Goal: Task Accomplishment & Management: Use online tool/utility

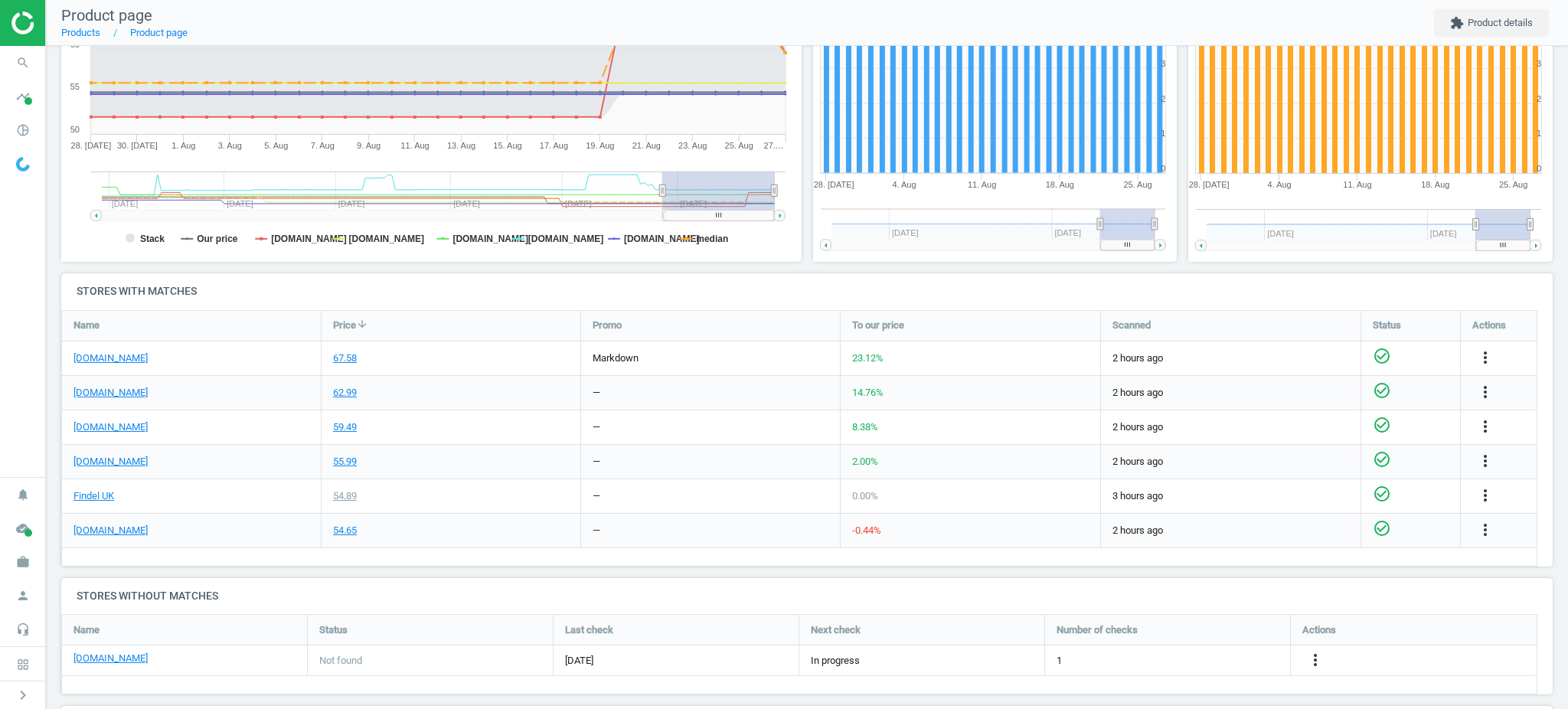
scroll to position [302, 0]
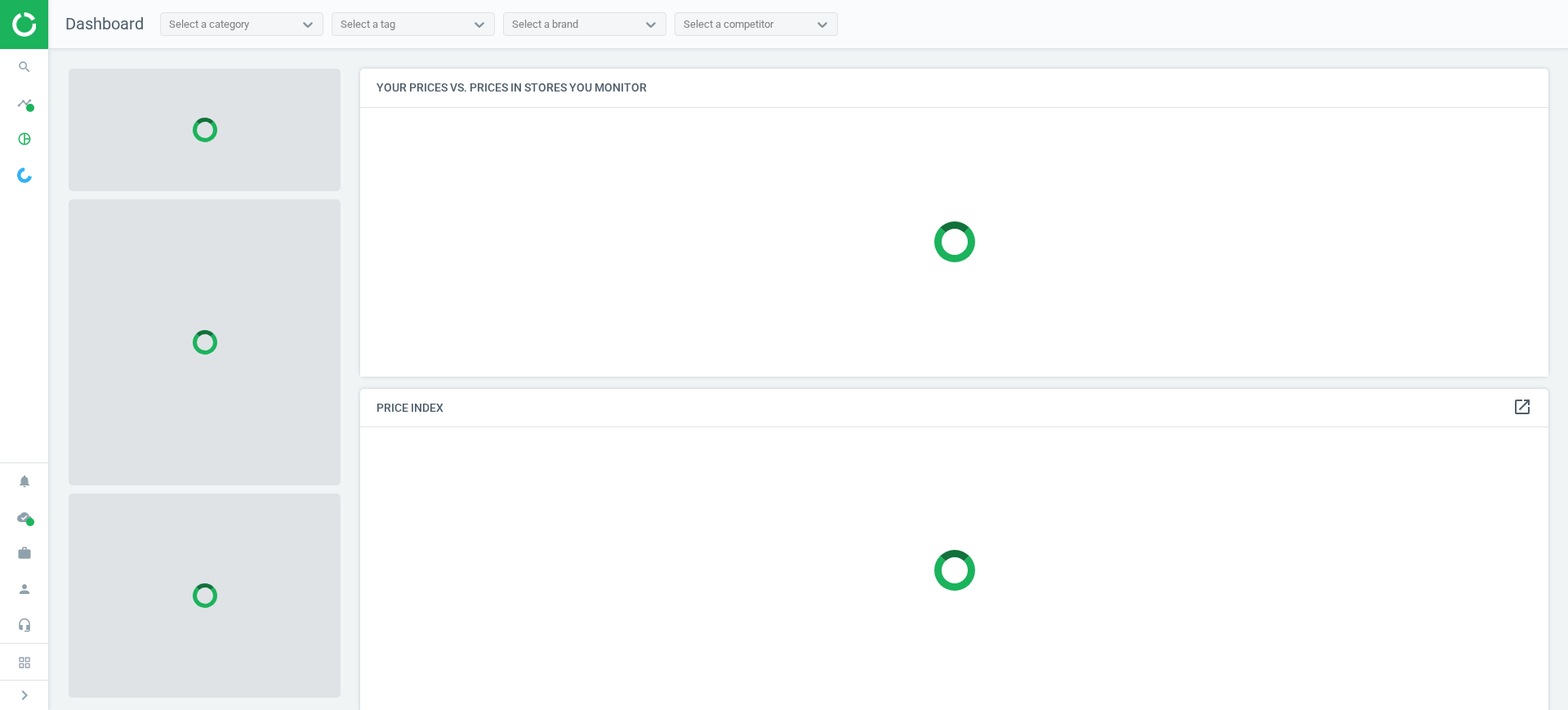
scroll to position [8, 8]
click at [24, 99] on icon "timeline" at bounding box center [24, 103] width 31 height 31
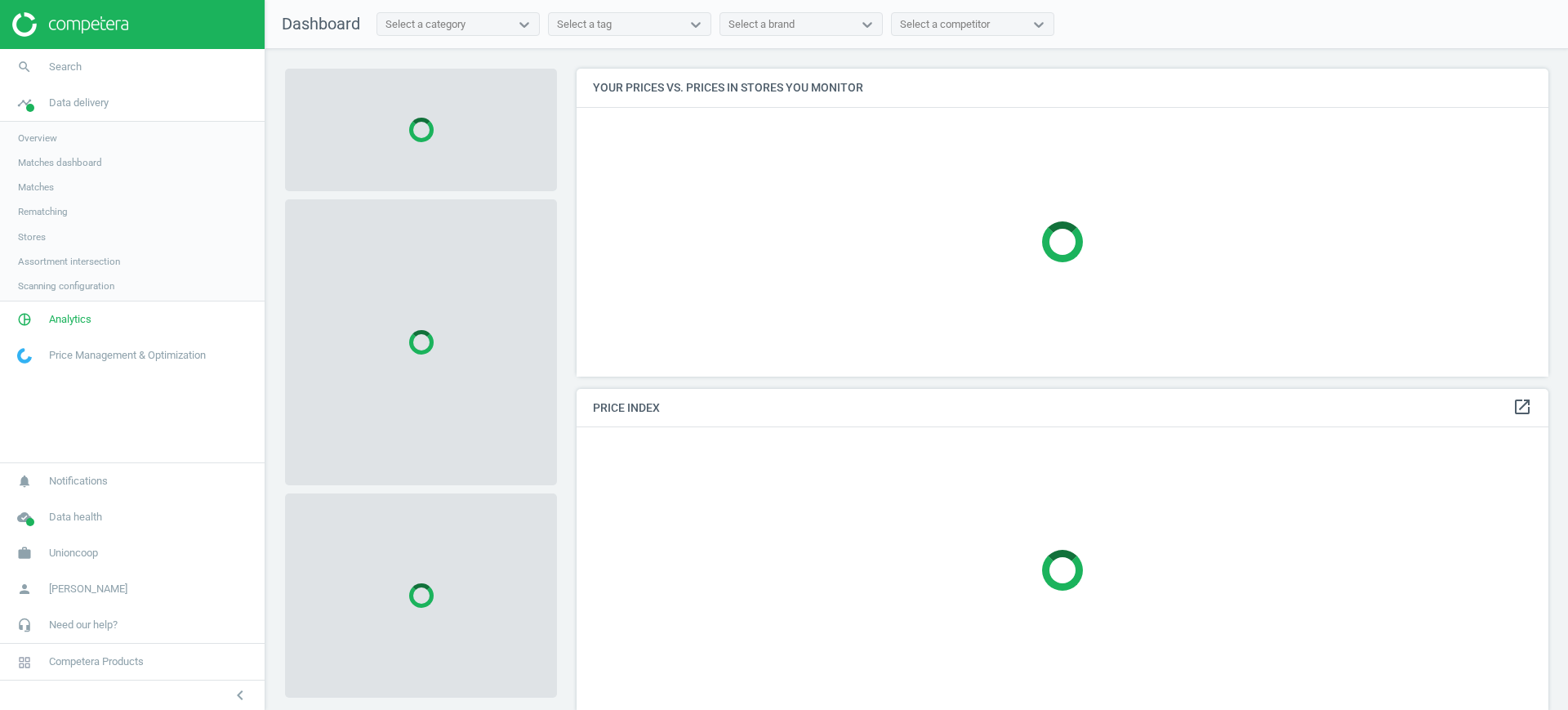
scroll to position [339, 988]
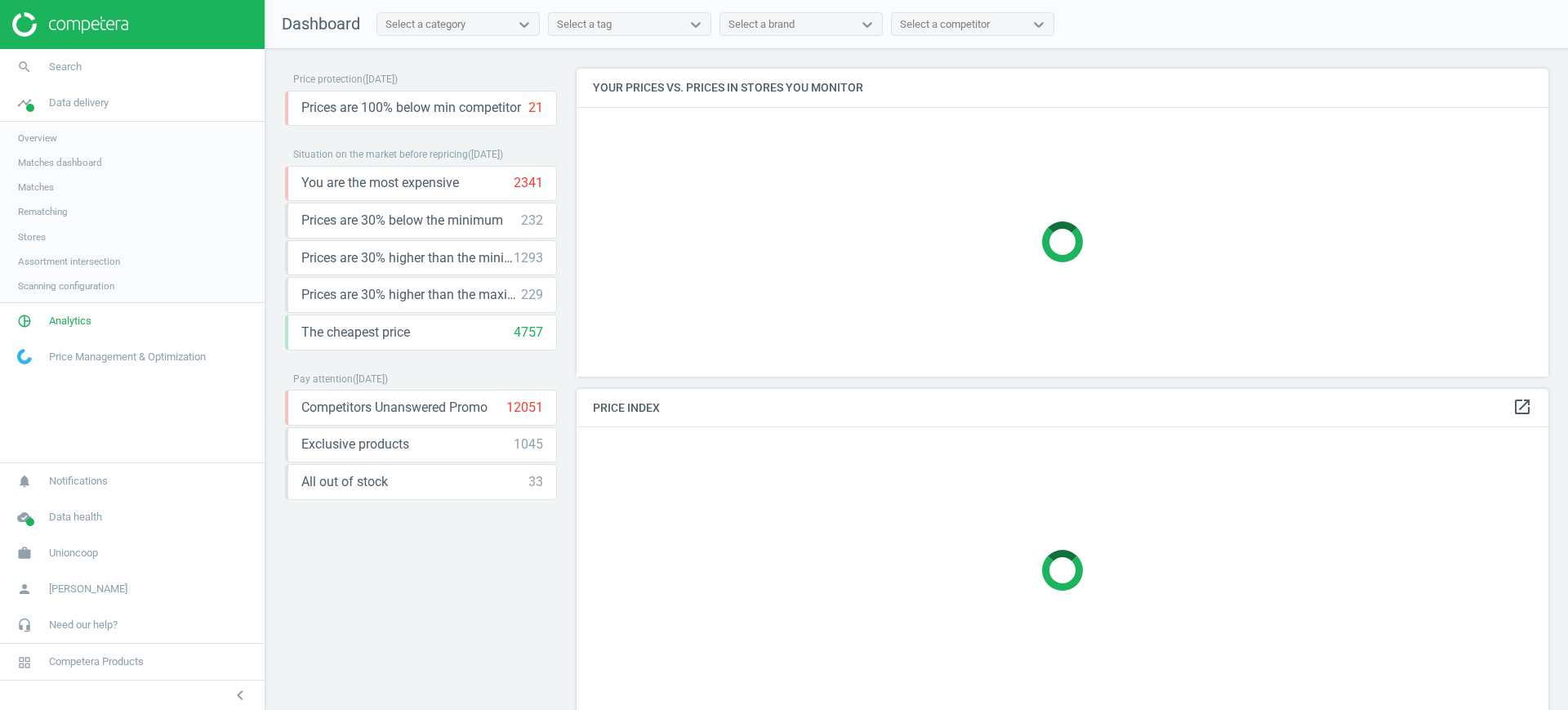
click at [37, 185] on span "Matches" at bounding box center [36, 187] width 36 height 13
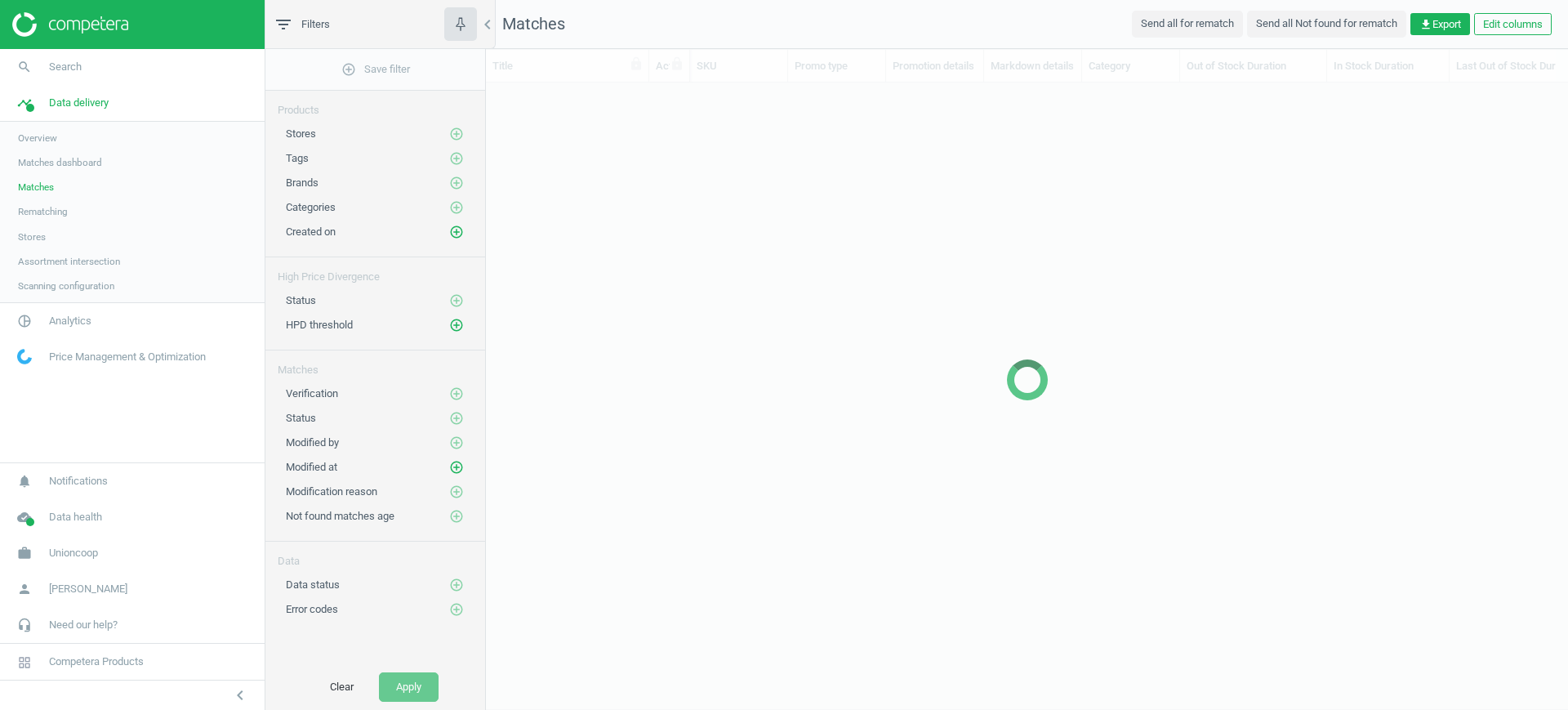
scroll to position [565, 1066]
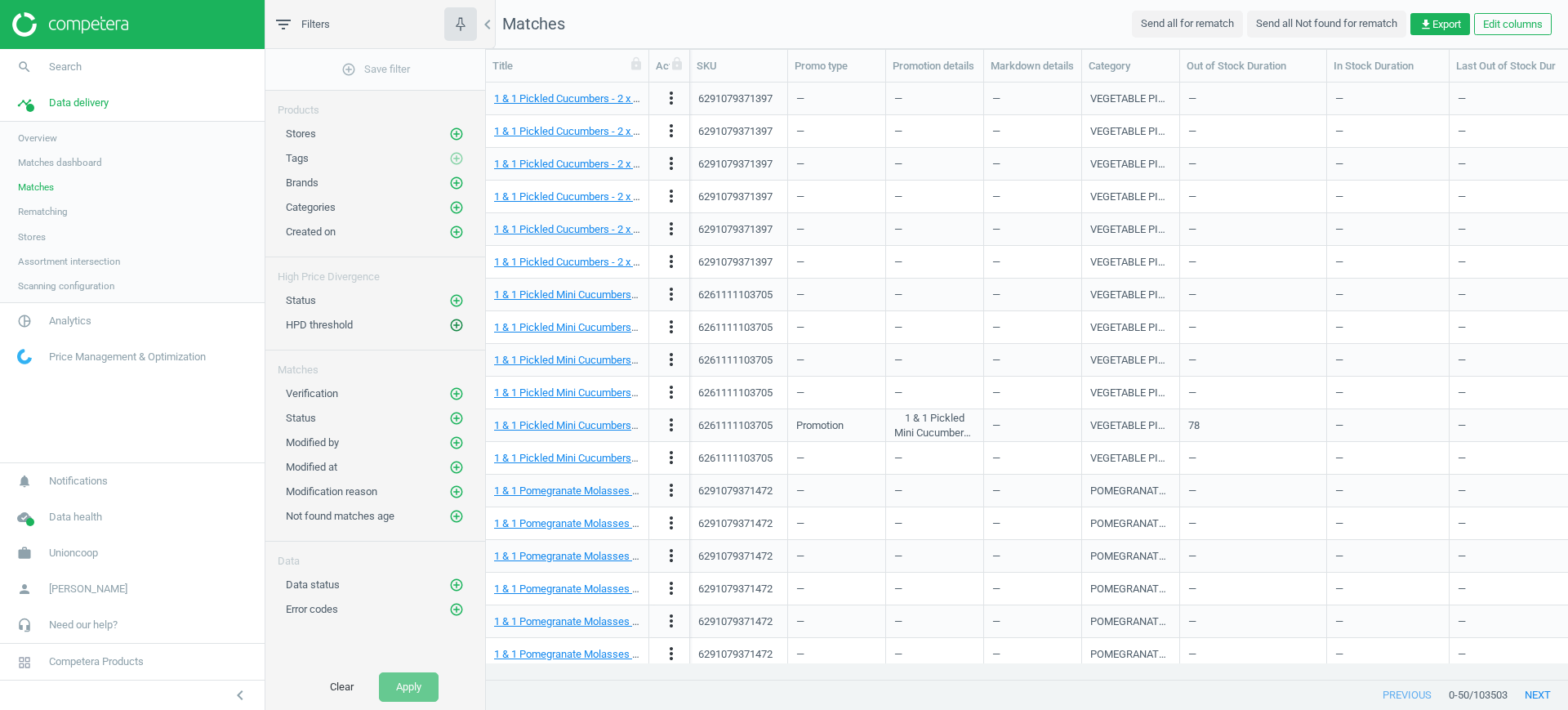
click at [461, 324] on icon "add_circle_outline" at bounding box center [457, 325] width 15 height 15
click at [610, 347] on input "text" at bounding box center [644, 337] width 143 height 28
type input "30"
click at [539, 335] on button "Select" at bounding box center [533, 337] width 63 height 29
click at [425, 686] on button "Apply" at bounding box center [408, 687] width 59 height 29
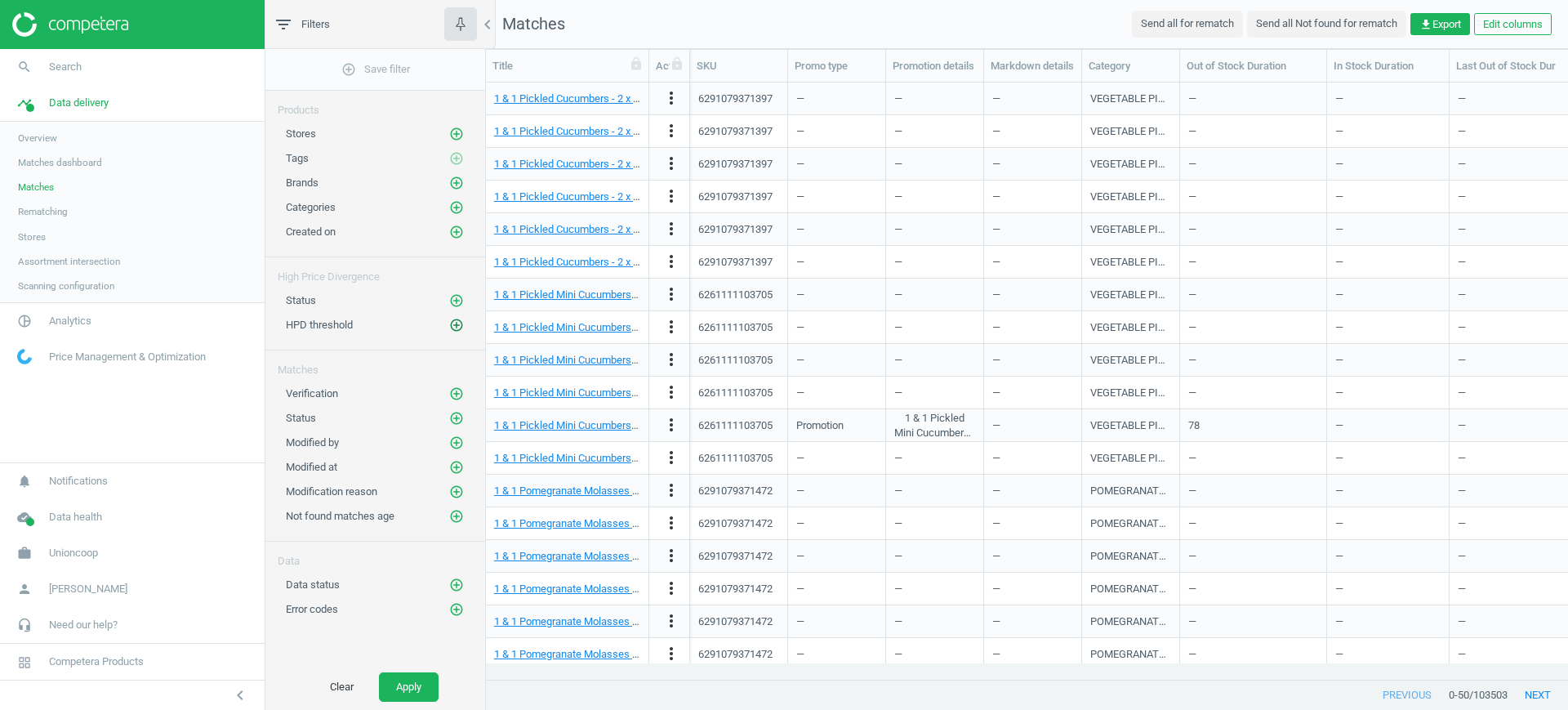
click at [463, 327] on icon "add_circle_outline" at bounding box center [457, 325] width 15 height 15
click at [601, 337] on input "text" at bounding box center [644, 337] width 143 height 28
type input "30"
click at [791, 346] on div "Select 30 Cancel" at bounding box center [771, 342] width 539 height 39
click at [524, 327] on button "Select" at bounding box center [533, 337] width 63 height 29
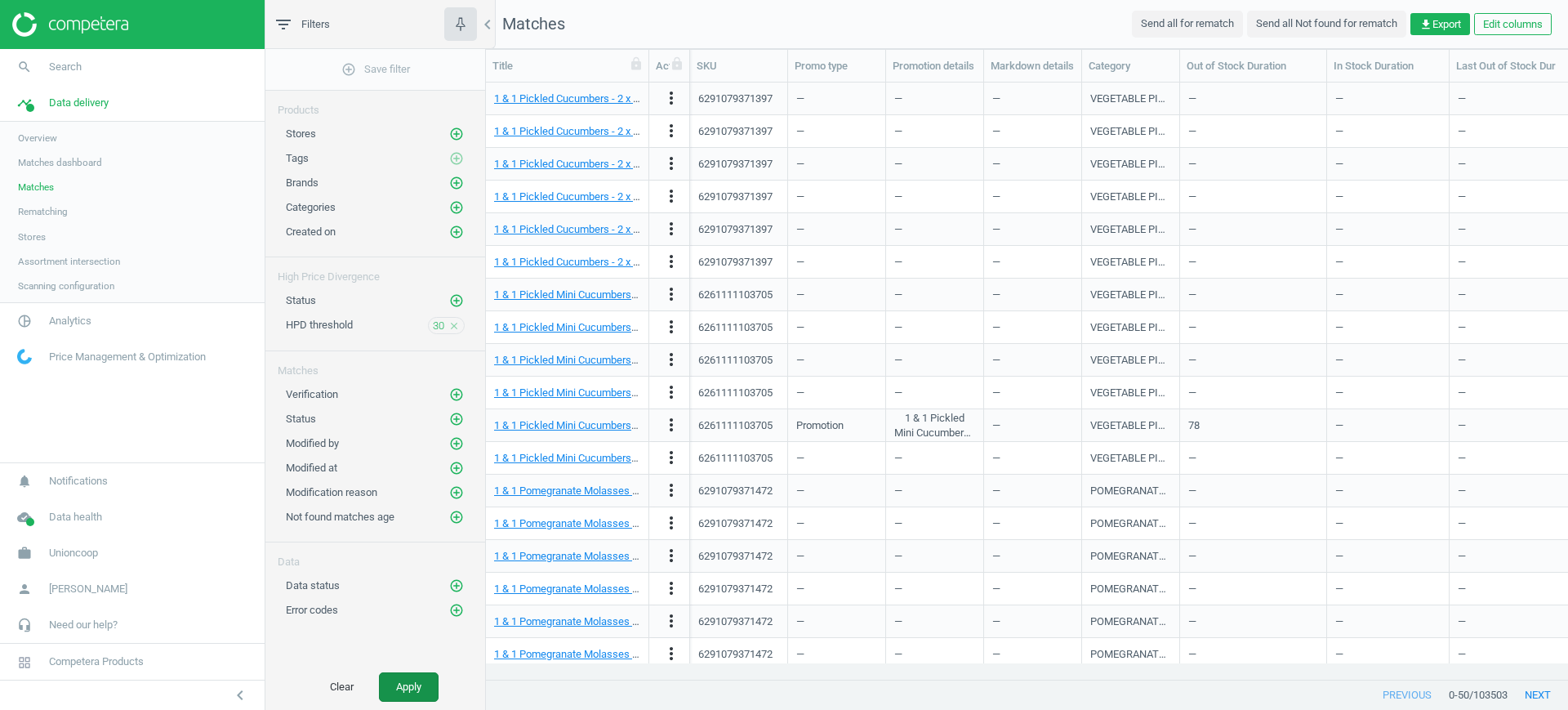
click at [417, 699] on button "Apply" at bounding box center [408, 687] width 59 height 29
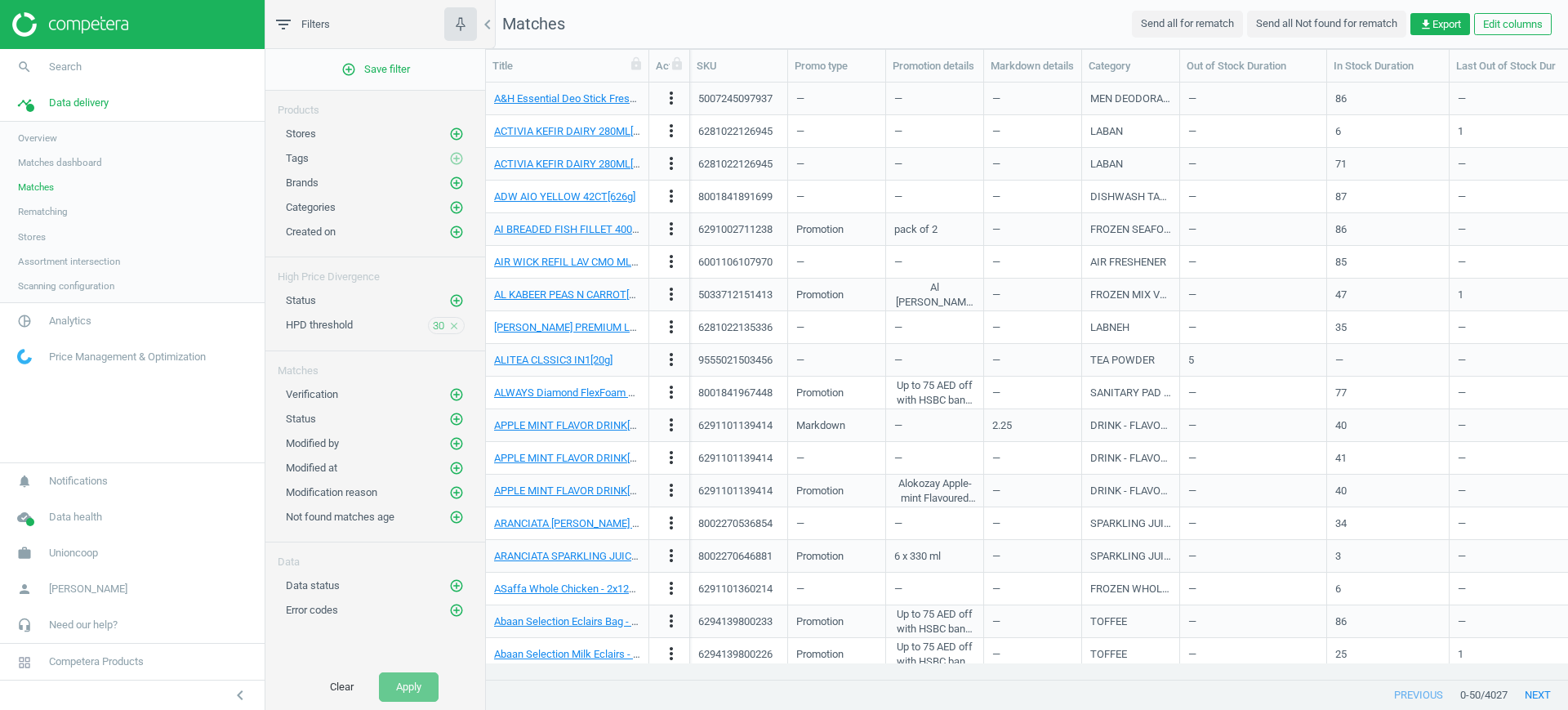
click at [1550, 223] on div "—" at bounding box center [1530, 229] width 146 height 28
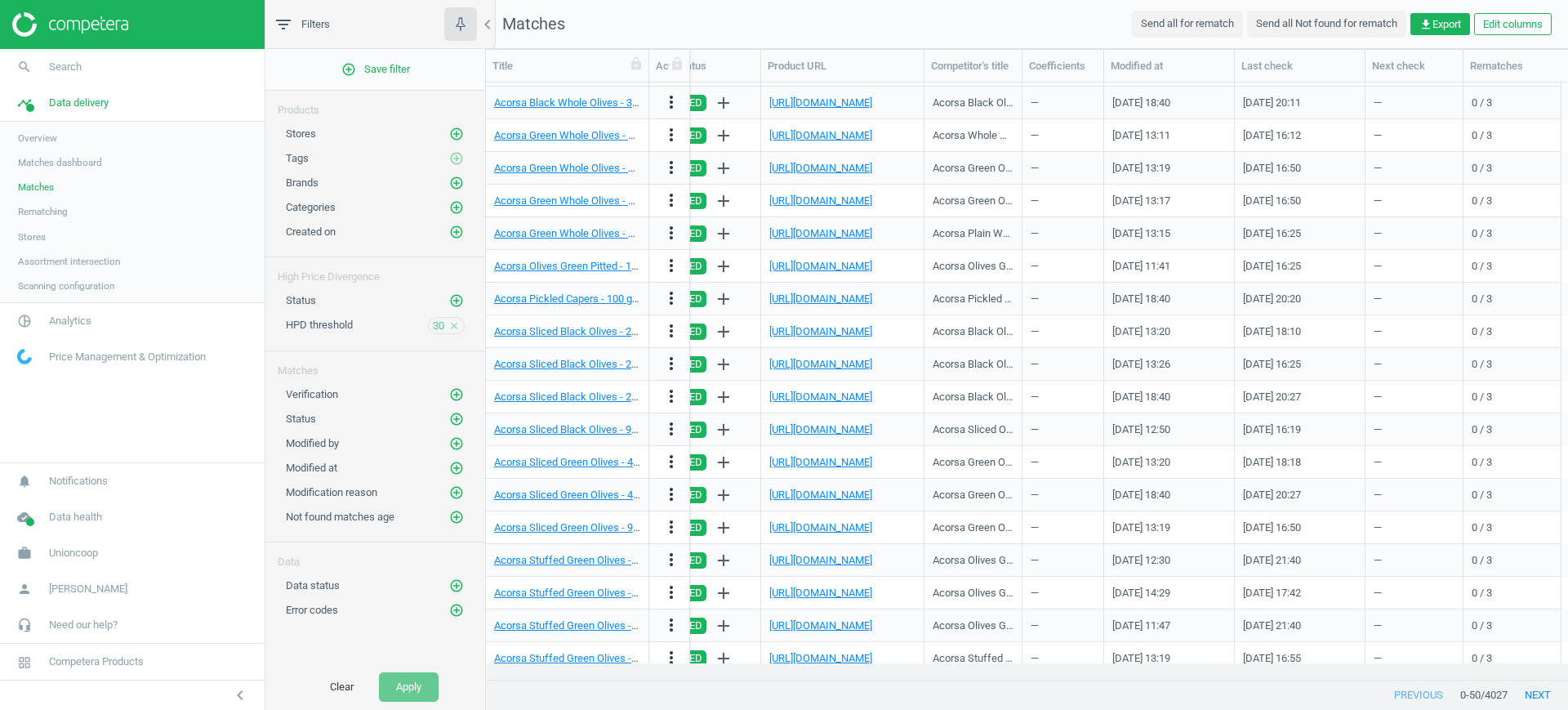
scroll to position [1053, 0]
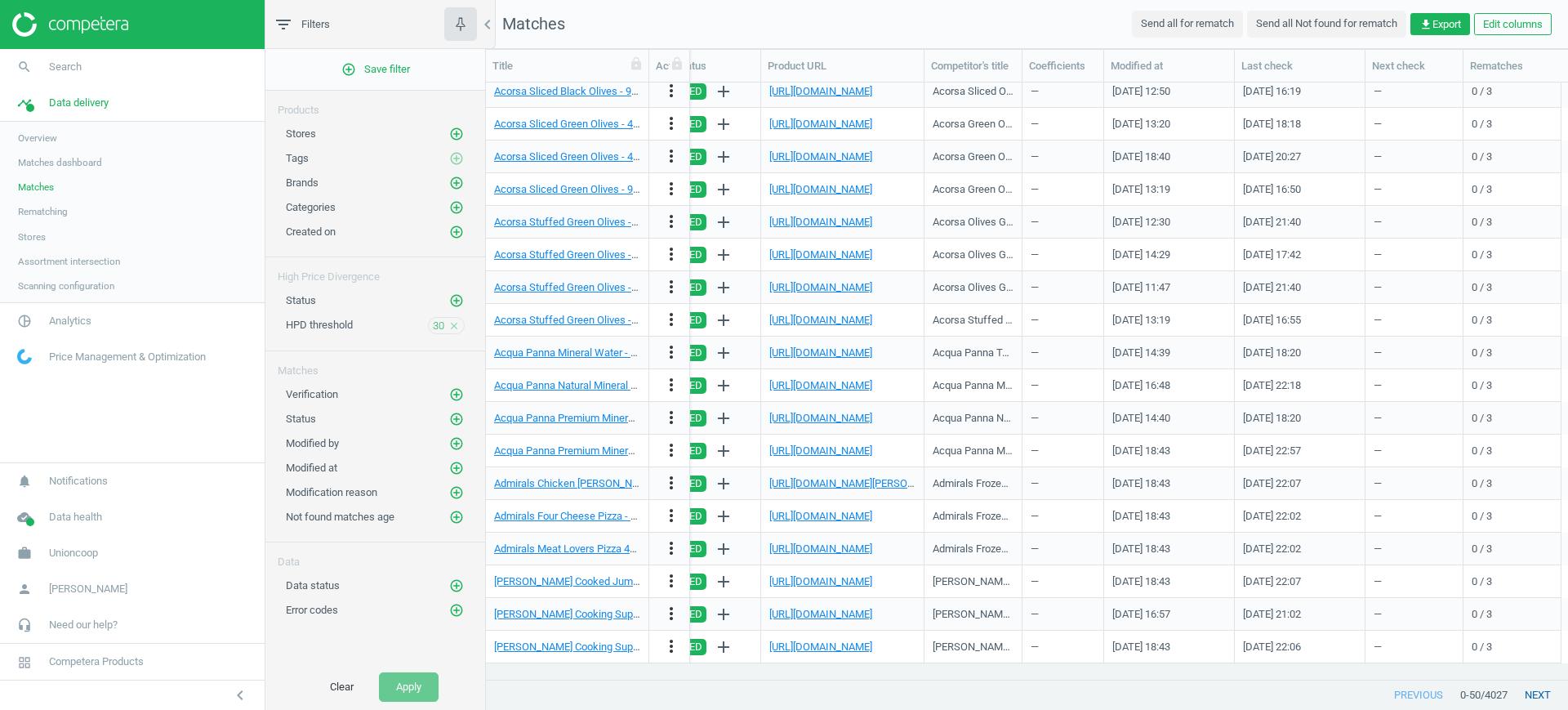
click at [1544, 694] on button "next" at bounding box center [1538, 695] width 60 height 29
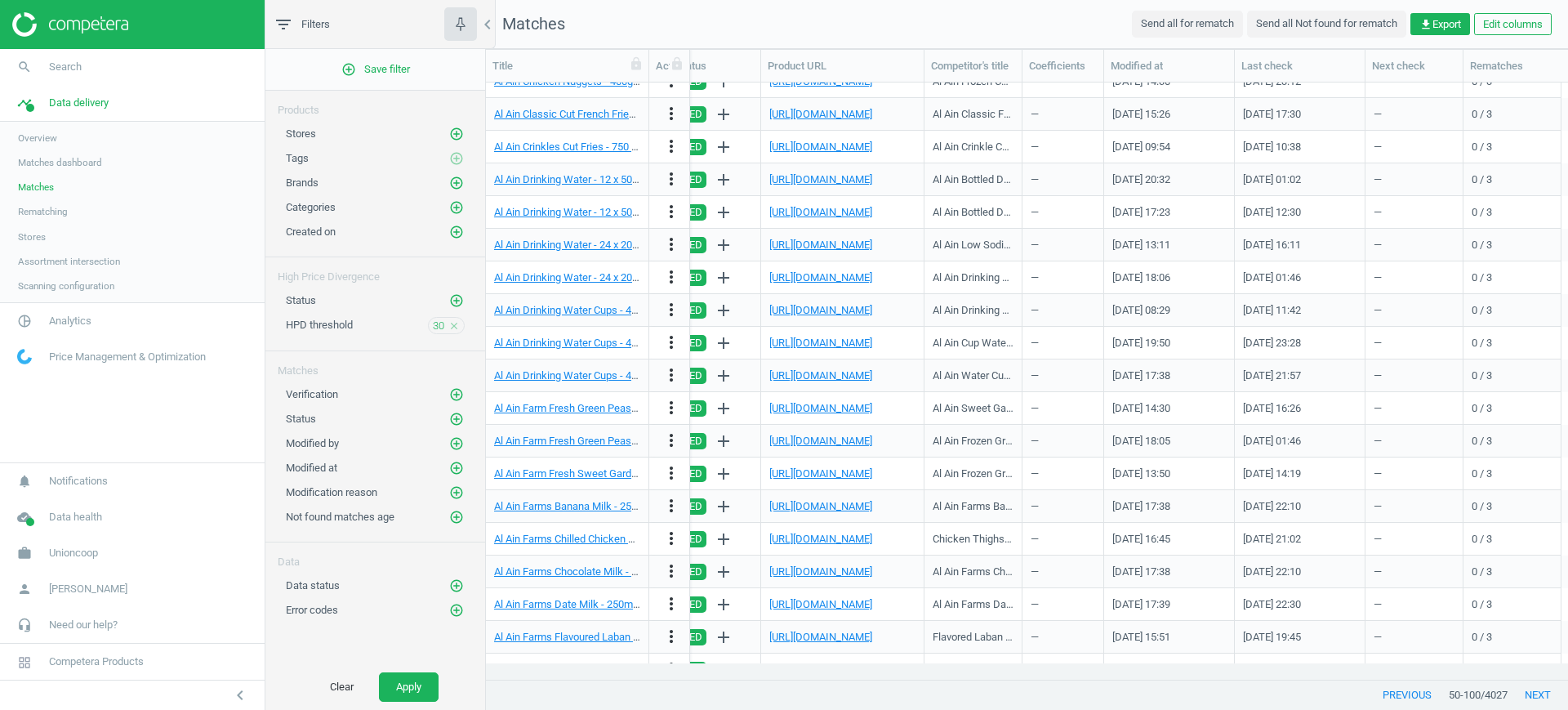
scroll to position [1053, 0]
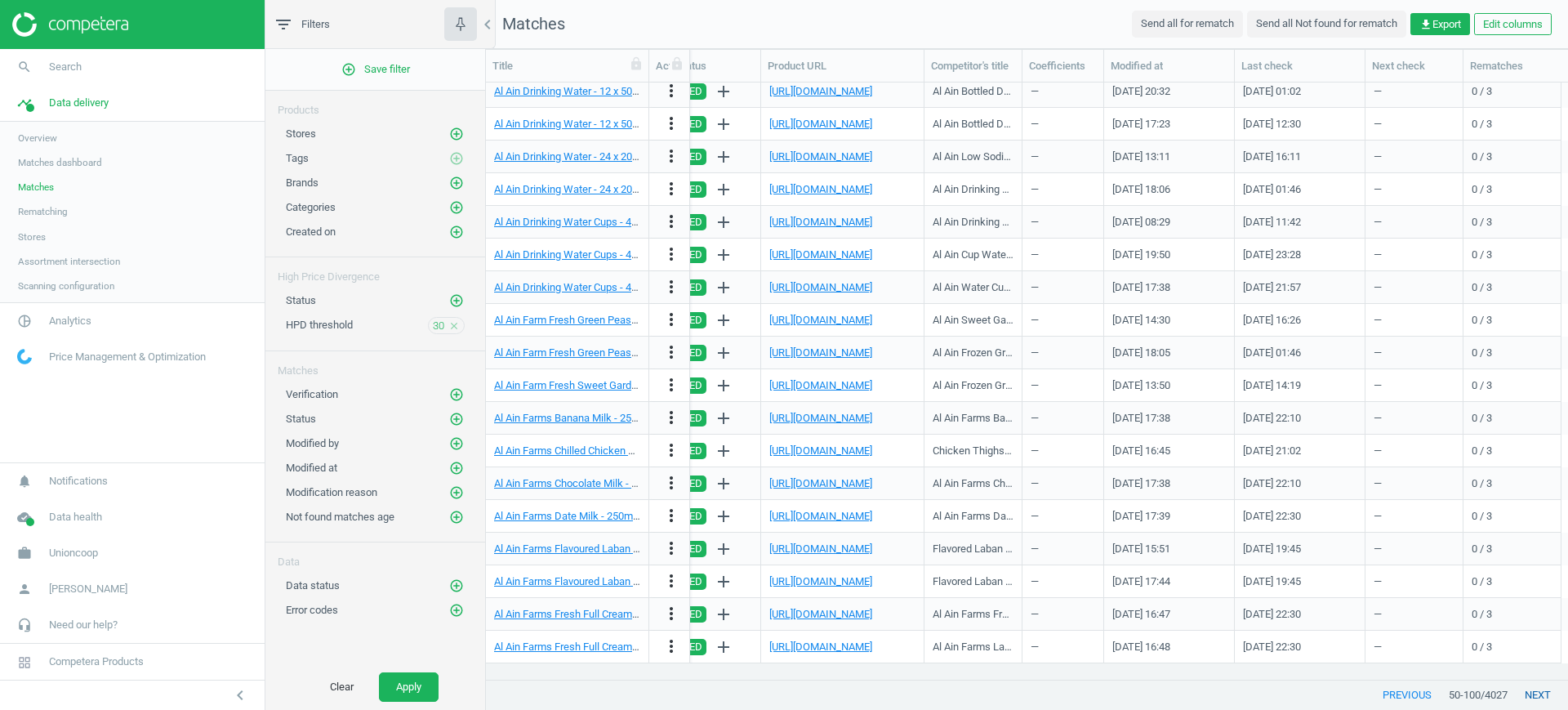
click at [1537, 694] on button "next" at bounding box center [1538, 695] width 60 height 29
click at [1537, 693] on button "next" at bounding box center [1538, 695] width 60 height 29
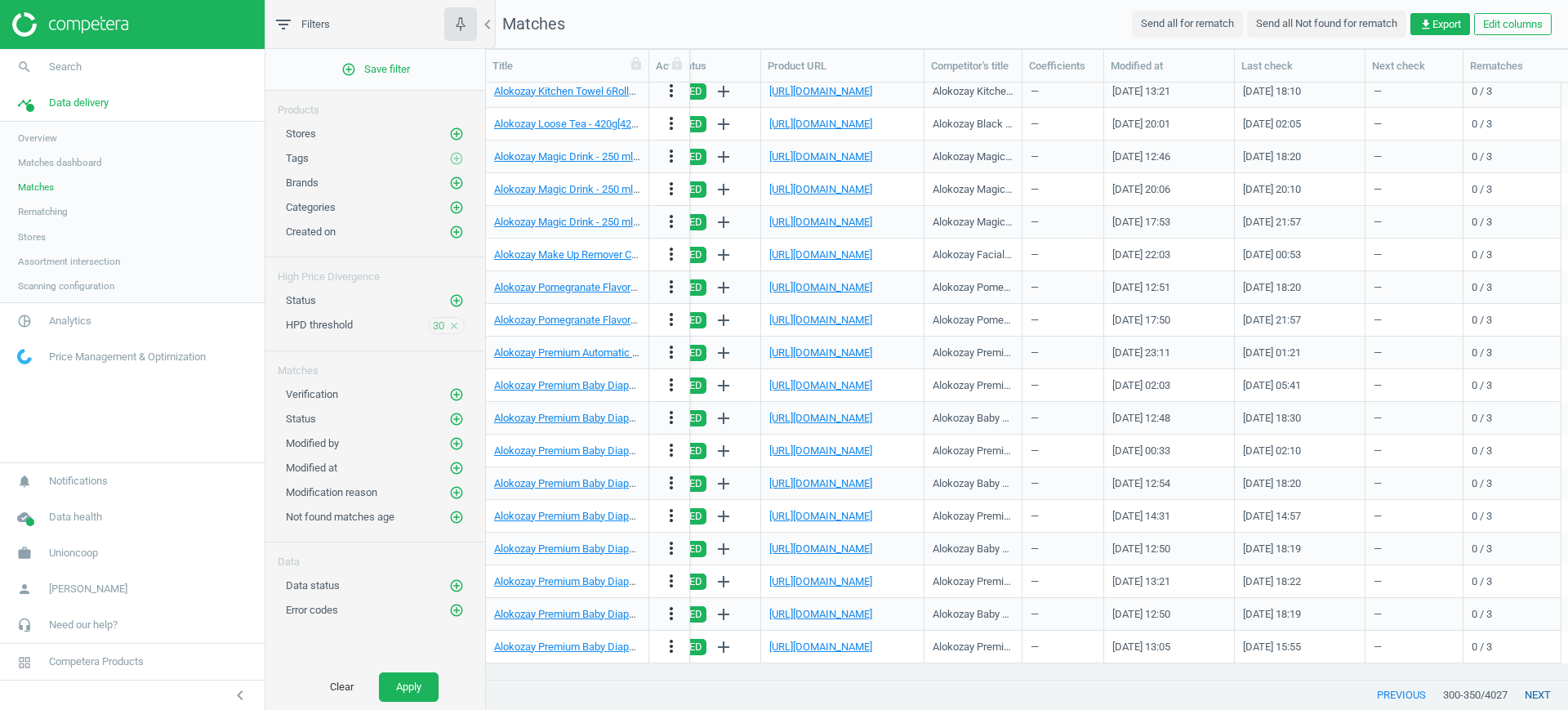
click at [1537, 693] on button "next" at bounding box center [1538, 695] width 60 height 29
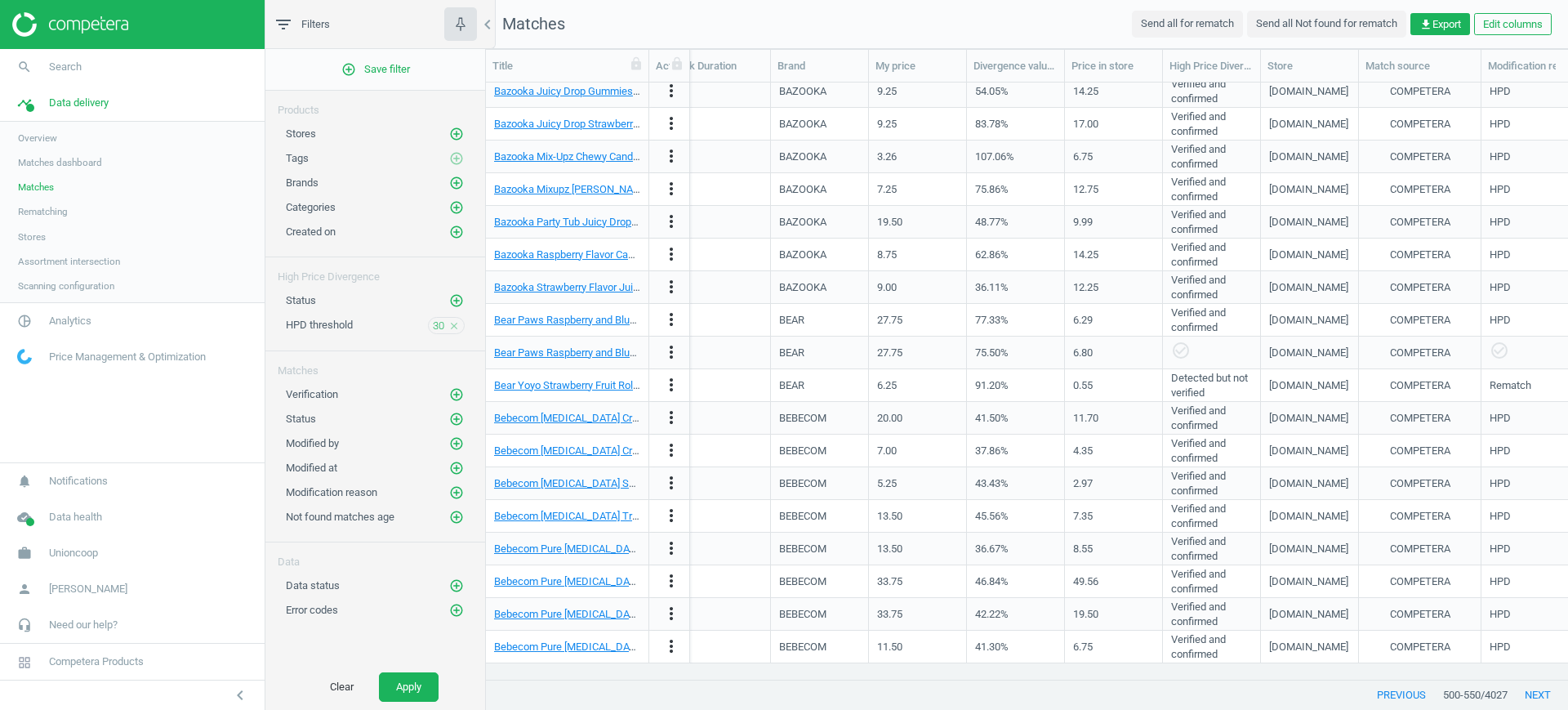
scroll to position [0, 873]
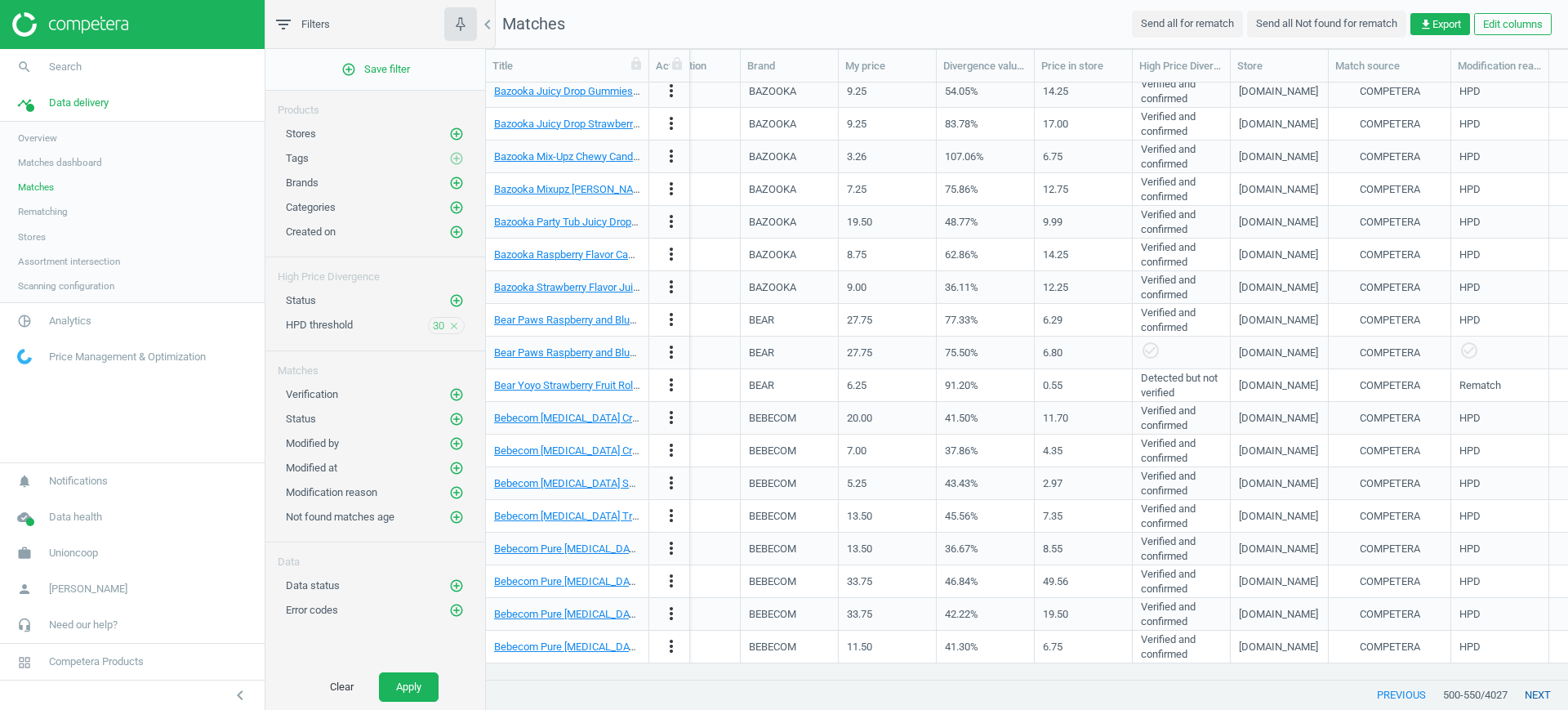
click at [1537, 692] on button "next" at bounding box center [1538, 695] width 60 height 29
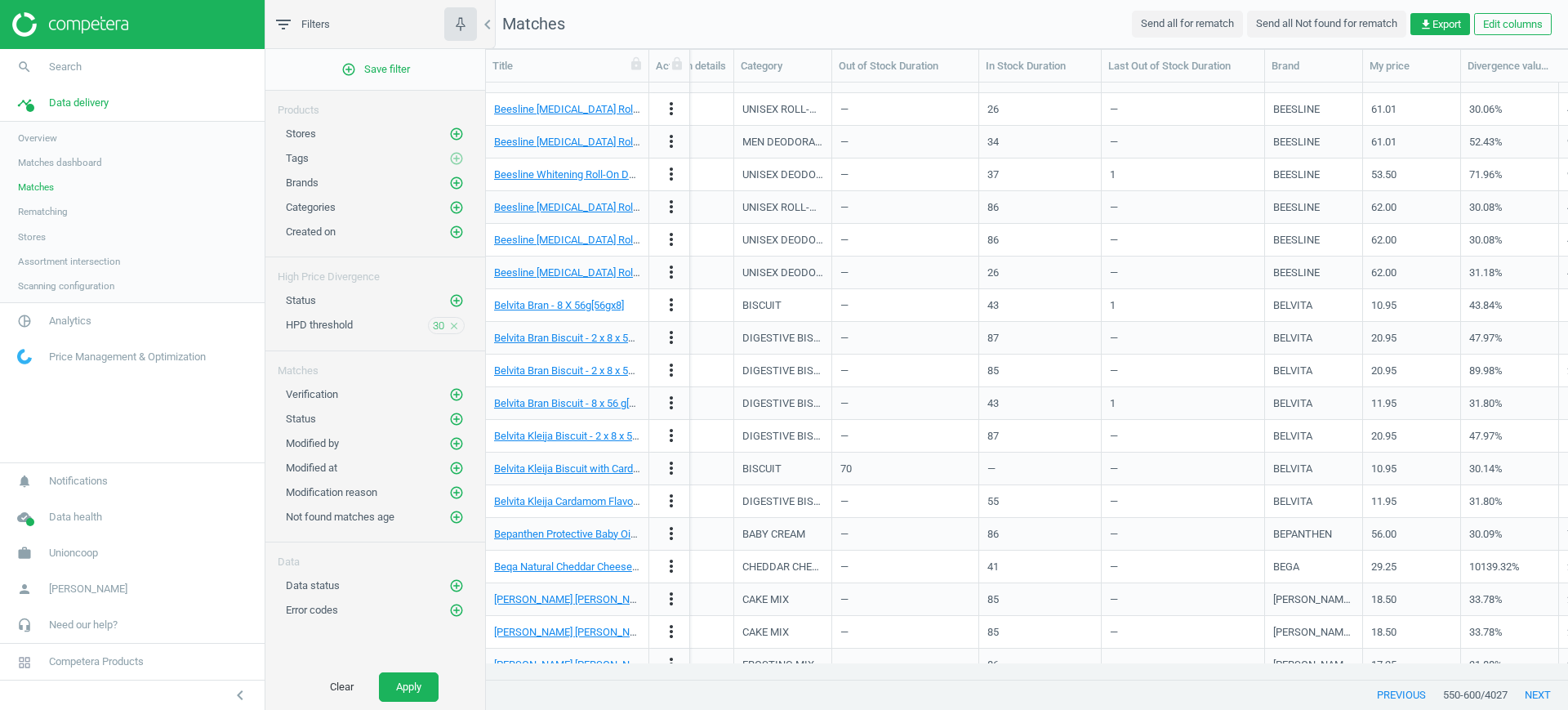
scroll to position [0, 1946]
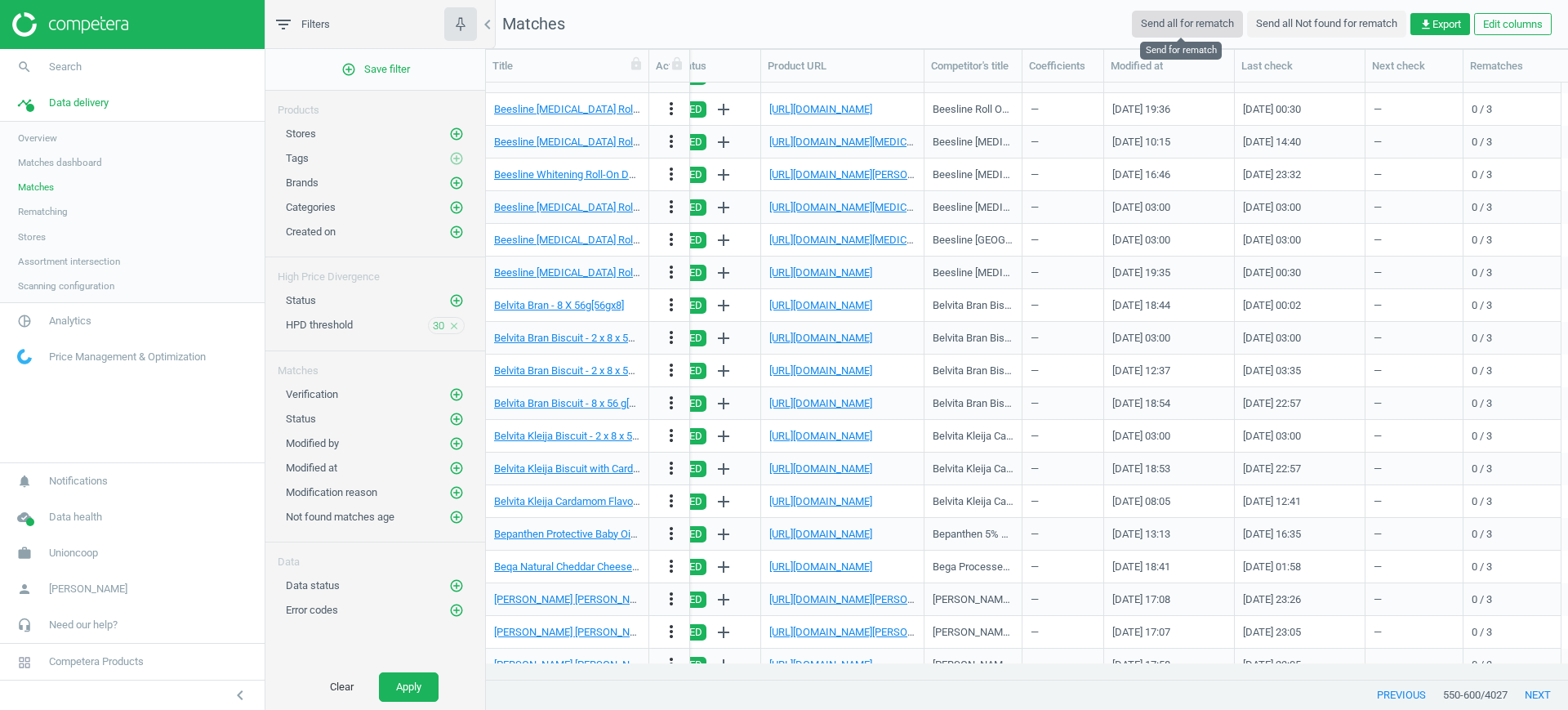
click at [1182, 26] on button "Send all for rematch" at bounding box center [1187, 23] width 111 height 26
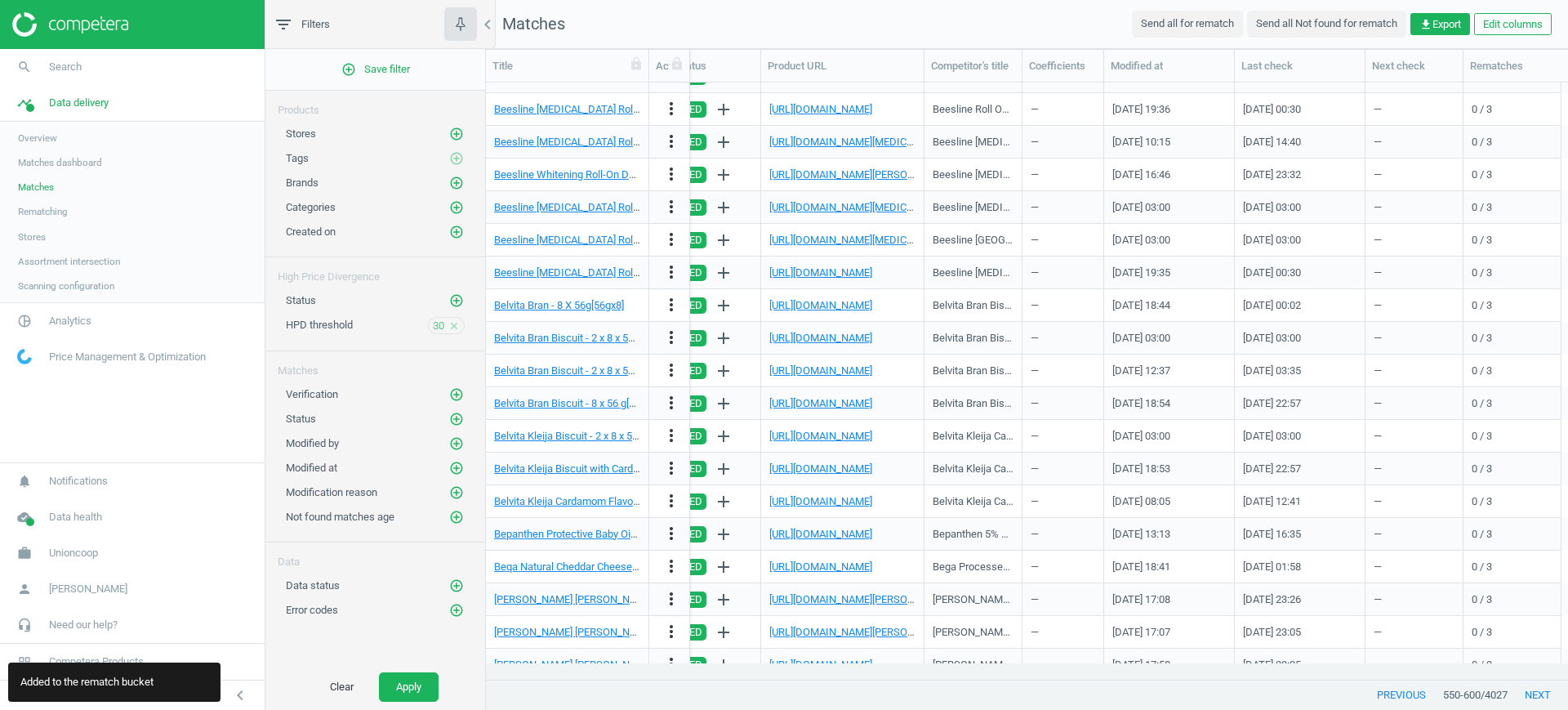
click at [43, 209] on span "Rematching" at bounding box center [43, 211] width 50 height 13
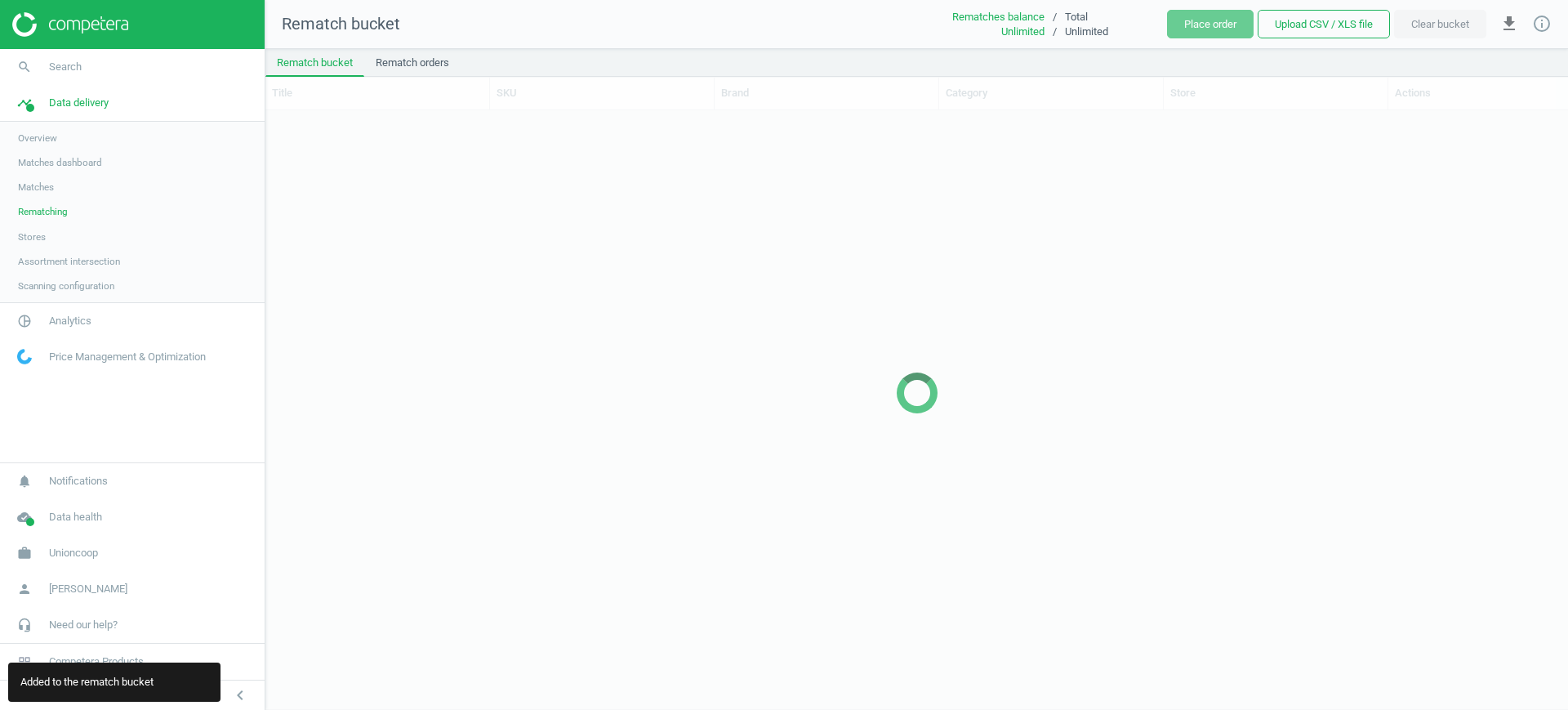
scroll to position [567, 1287]
click at [1567, 301] on div at bounding box center [917, 393] width 1302 height 633
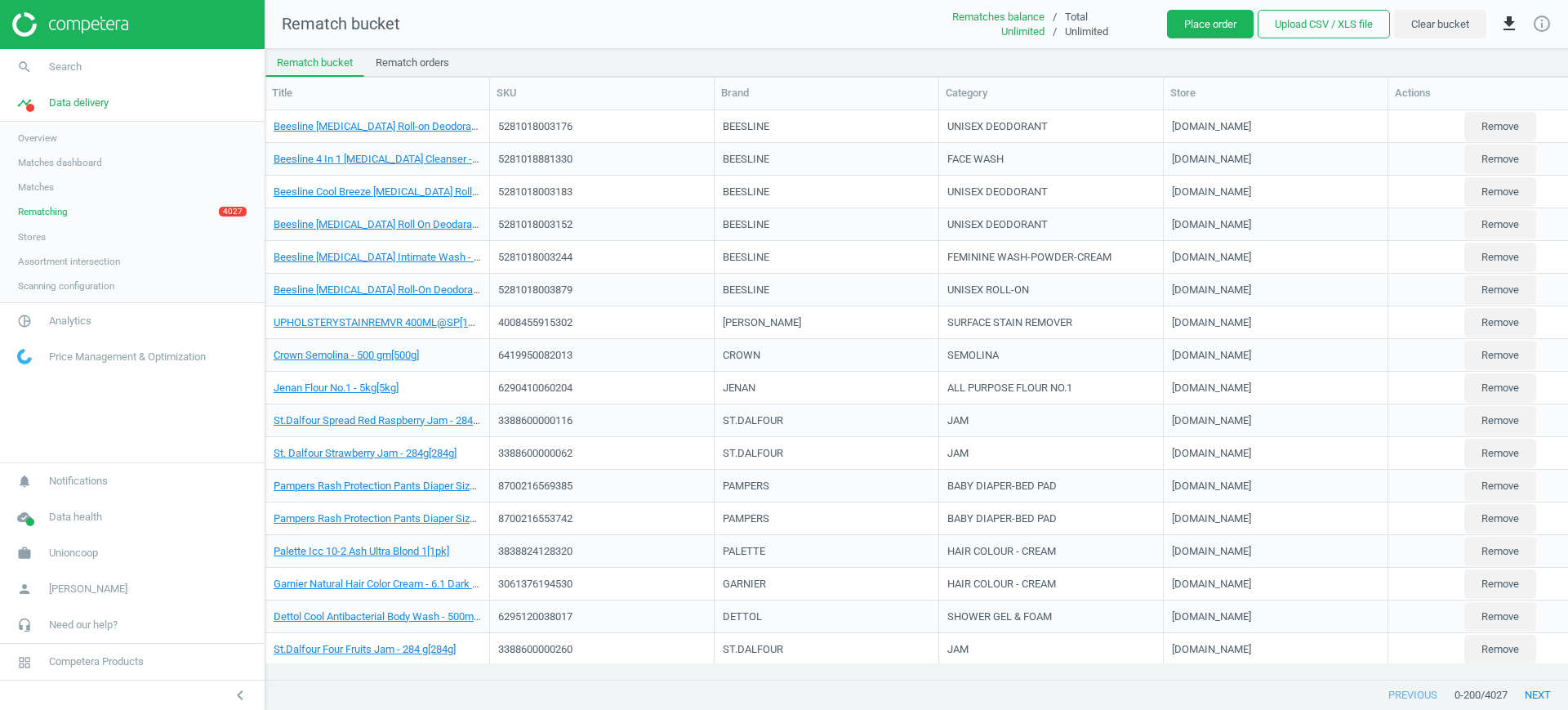
scroll to position [538, 1287]
click at [1209, 22] on button "Place order" at bounding box center [1211, 24] width 87 height 29
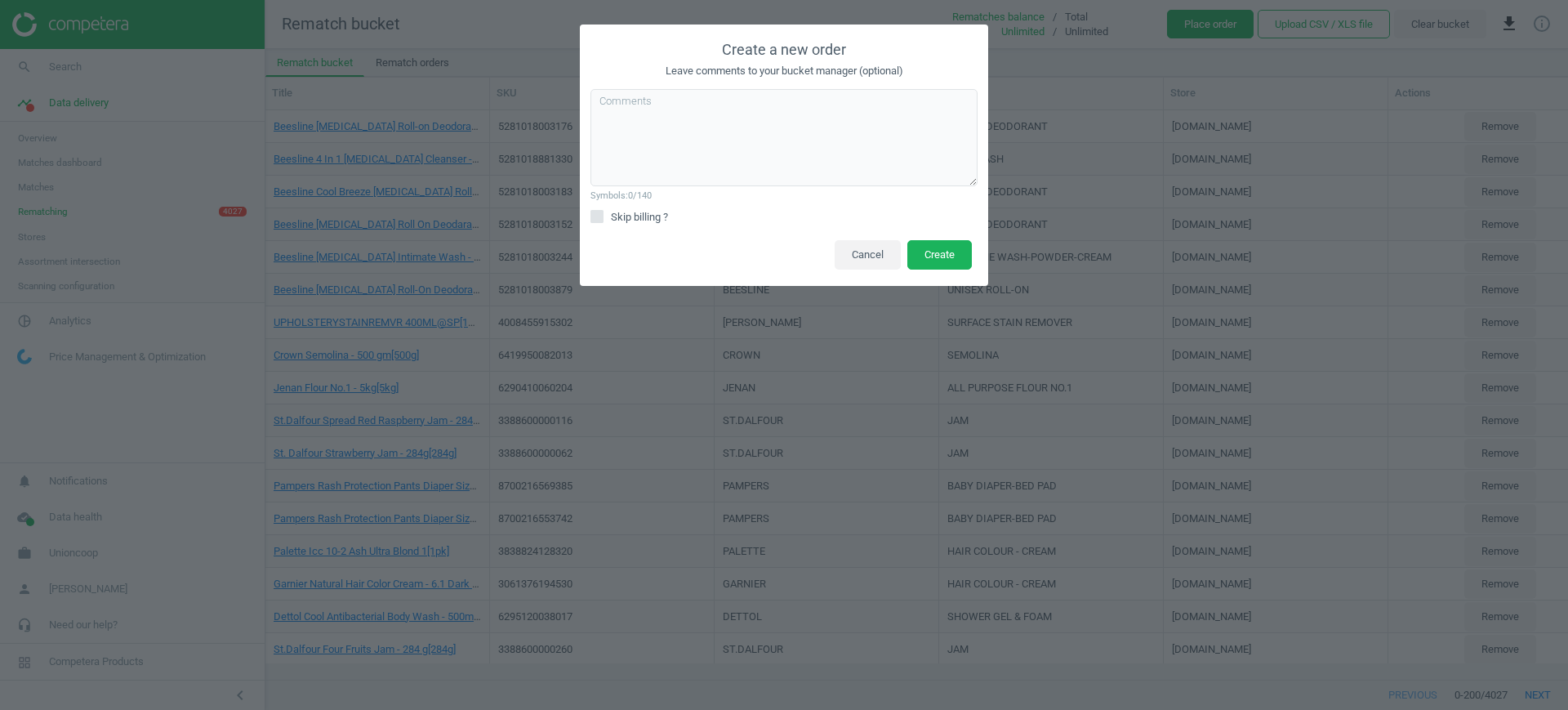
click at [633, 216] on span "Skip billing ?" at bounding box center [640, 217] width 63 height 15
click at [603, 216] on input "Skip billing ?" at bounding box center [597, 216] width 11 height 11
checkbox input "true"
click at [625, 82] on div "Symbols: 0 /140 Skip billing ? create_recheck_order_modal_invalid" at bounding box center [783, 157] width 408 height 157
click at [668, 128] on textarea at bounding box center [784, 138] width 387 height 97
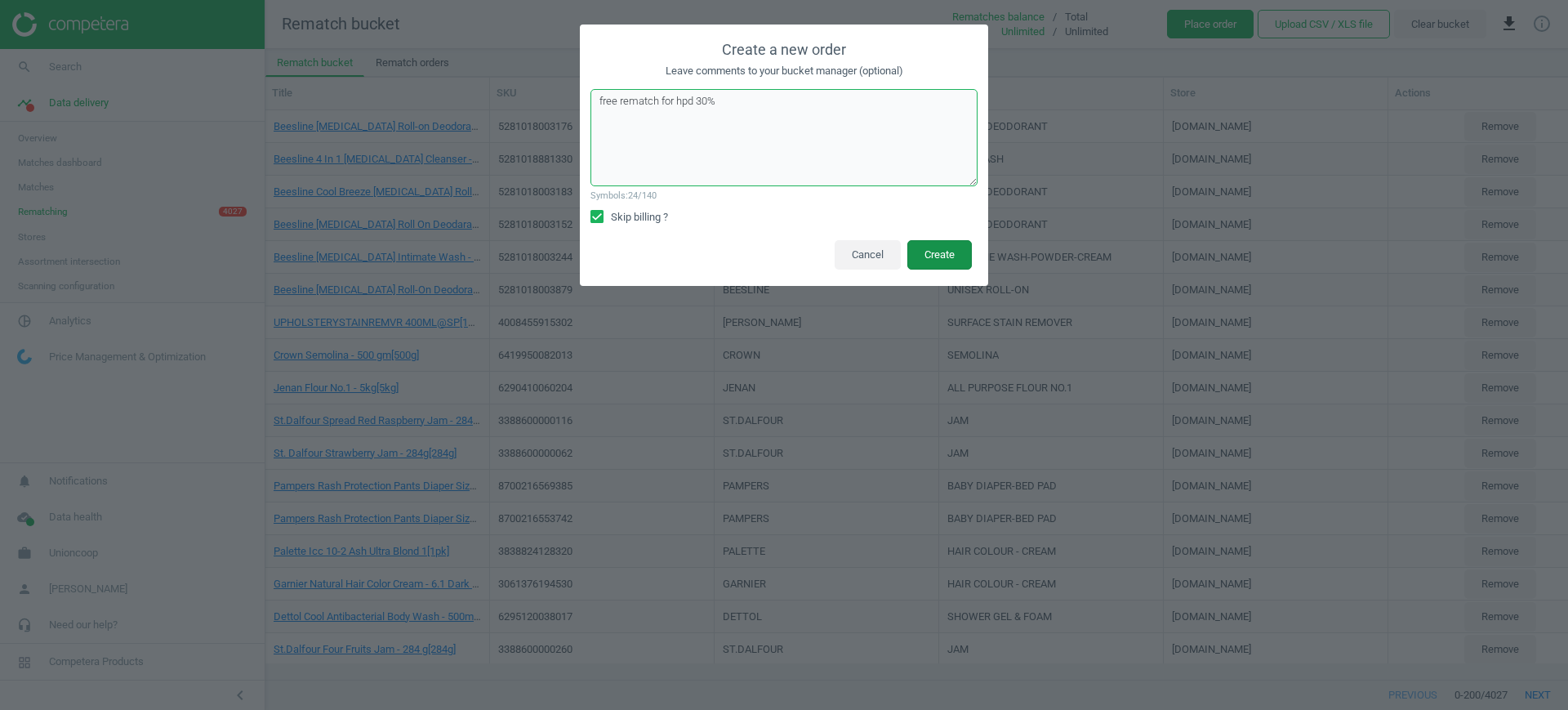
type textarea "free rematch for hpd 30%"
click at [956, 251] on button "Create" at bounding box center [939, 255] width 64 height 29
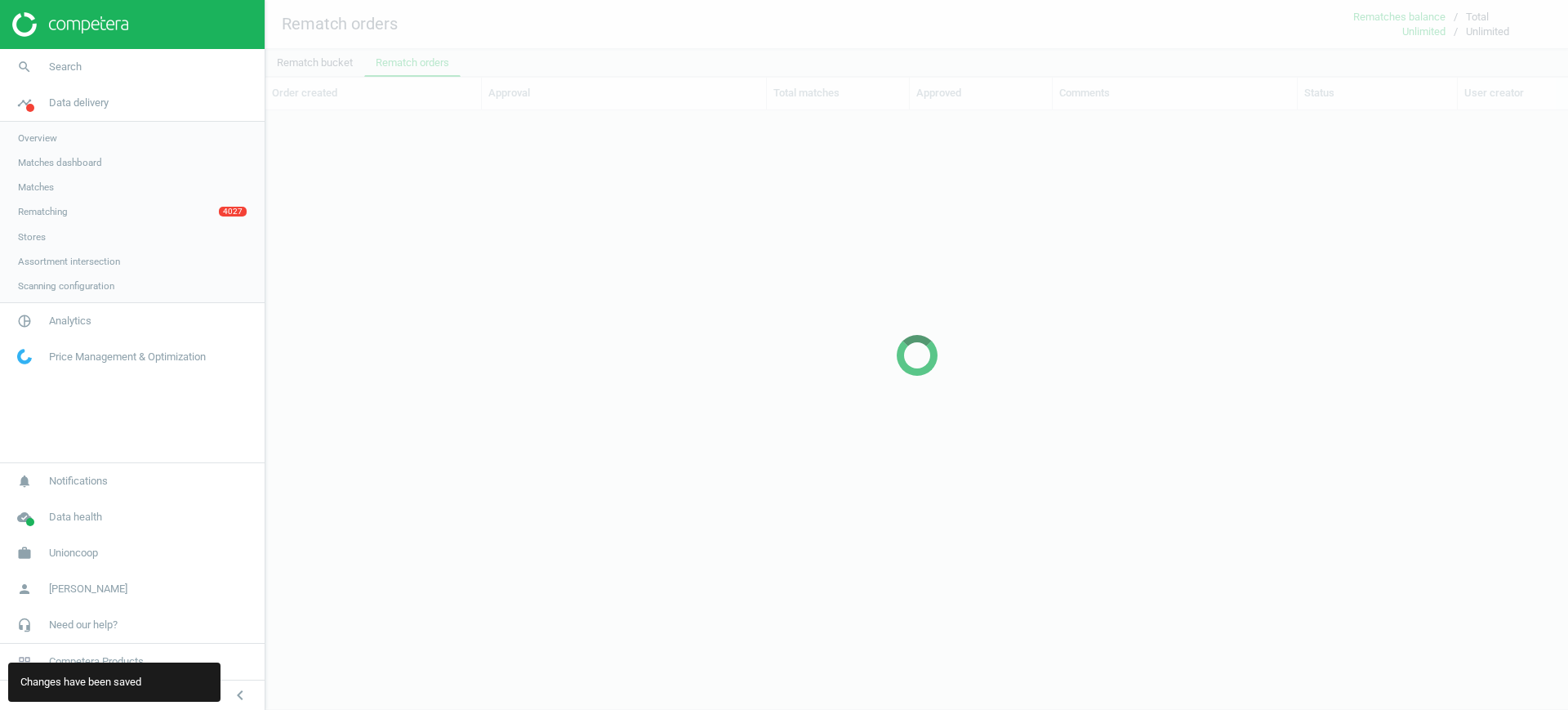
scroll to position [538, 1287]
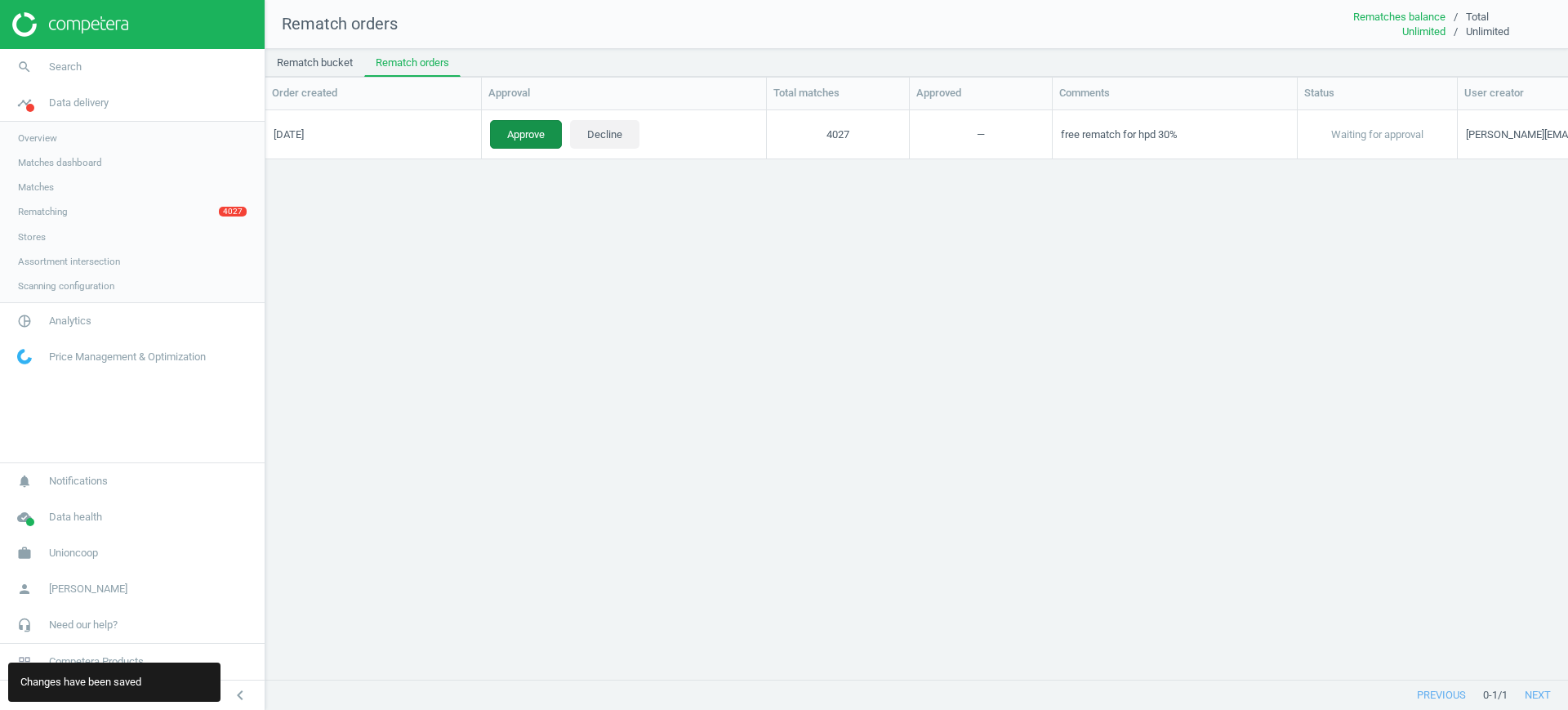
click at [524, 130] on button "Approve" at bounding box center [526, 134] width 72 height 29
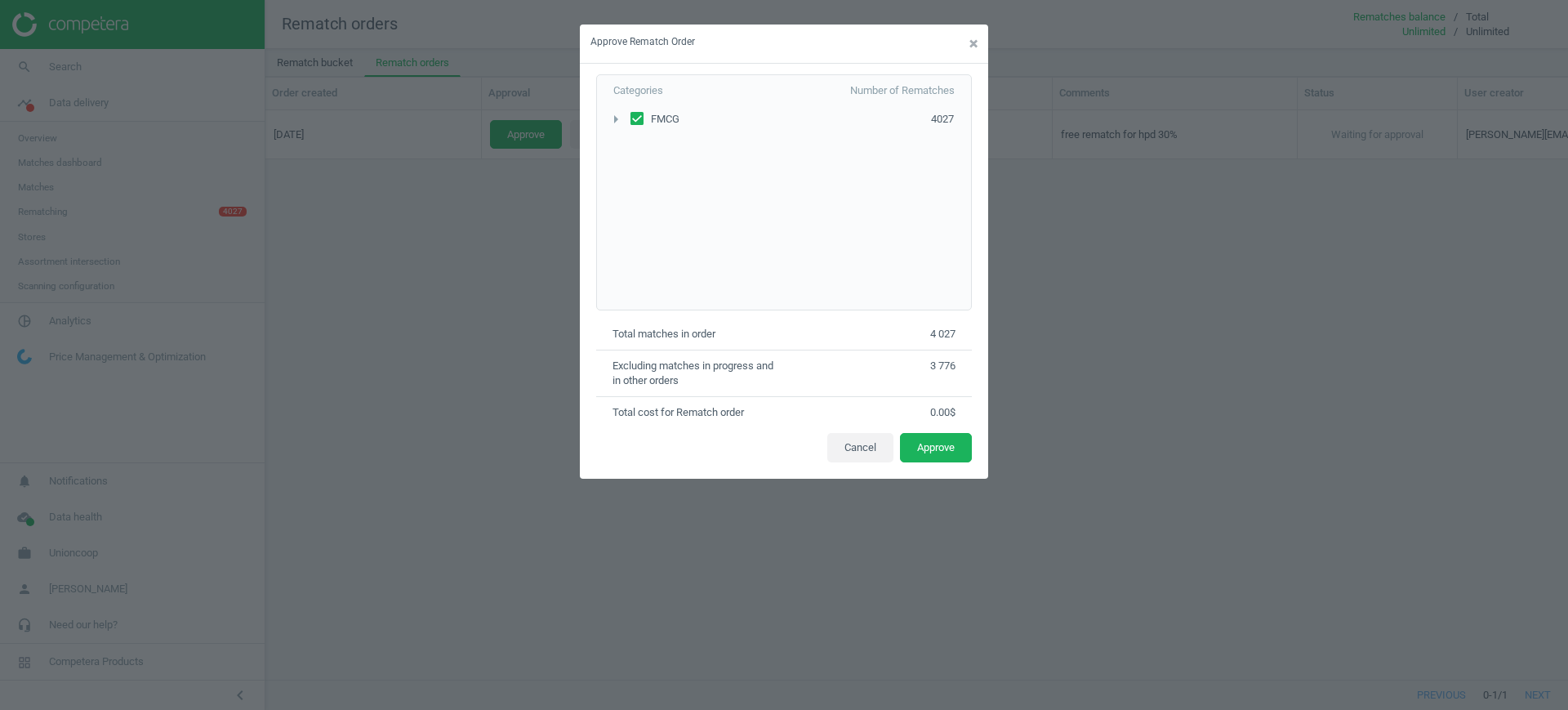
click at [1567, 335] on div "Approve Rematch Order × Categories Number of Rematches arrow_right FMCG 4027 To…" at bounding box center [784, 355] width 1568 height 710
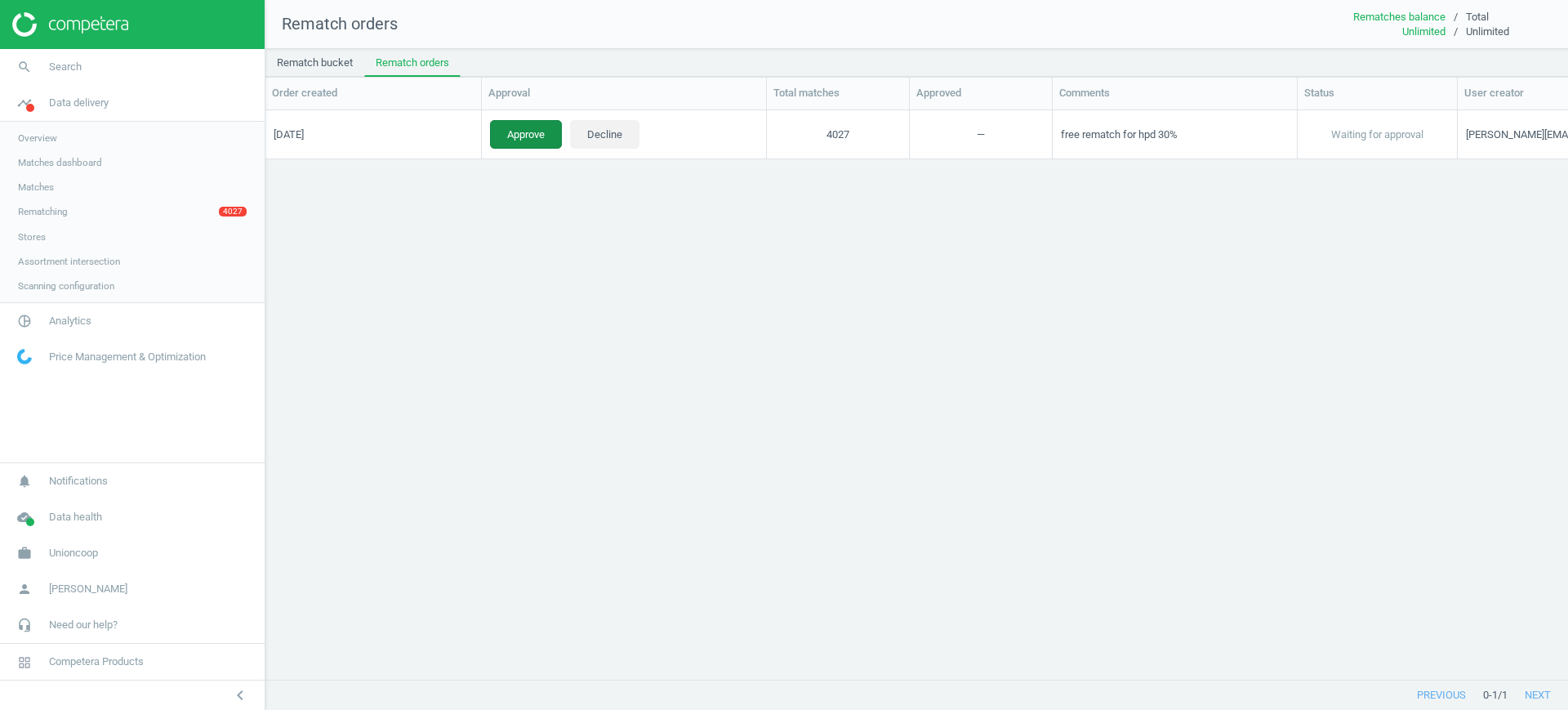
click at [501, 136] on button "Approve" at bounding box center [526, 134] width 72 height 29
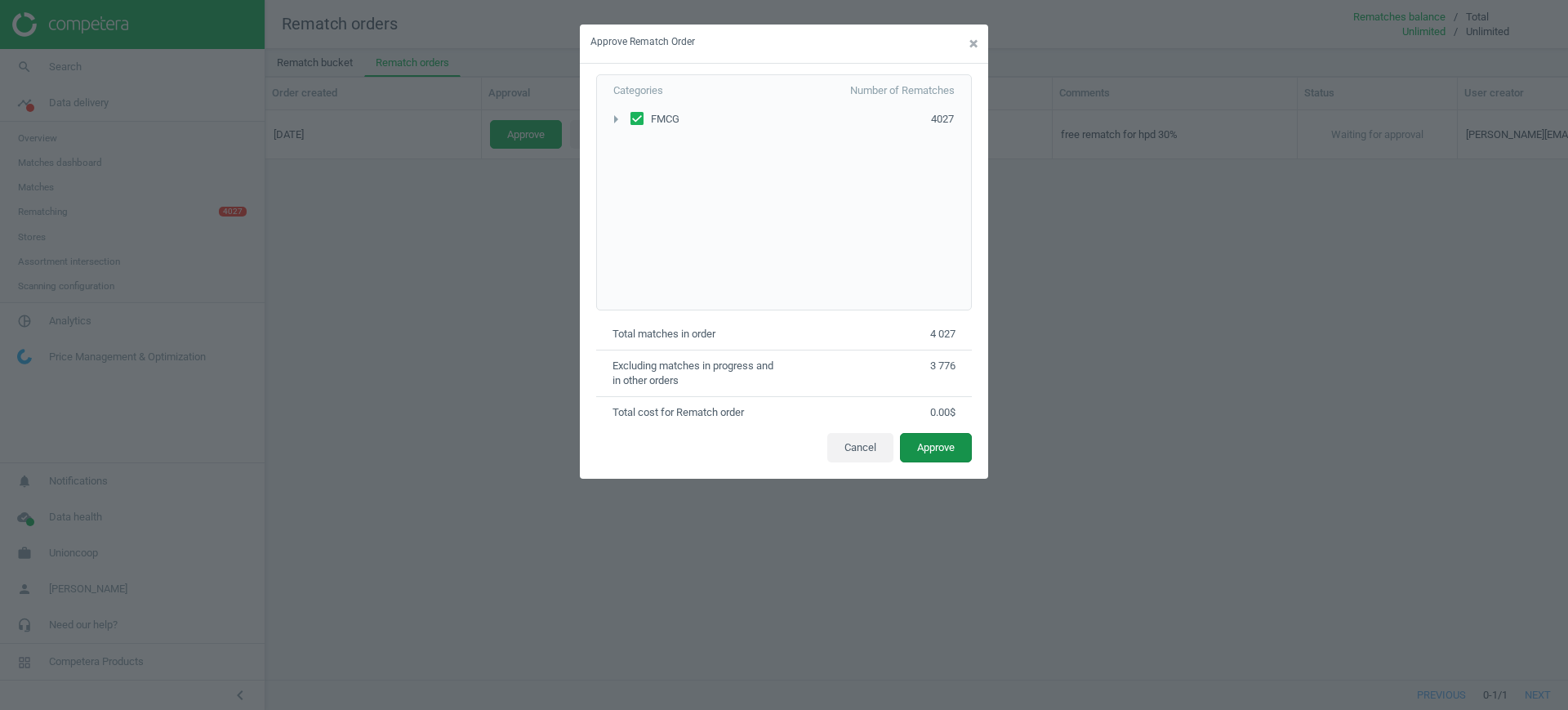
click at [931, 434] on button "Approve" at bounding box center [936, 447] width 72 height 29
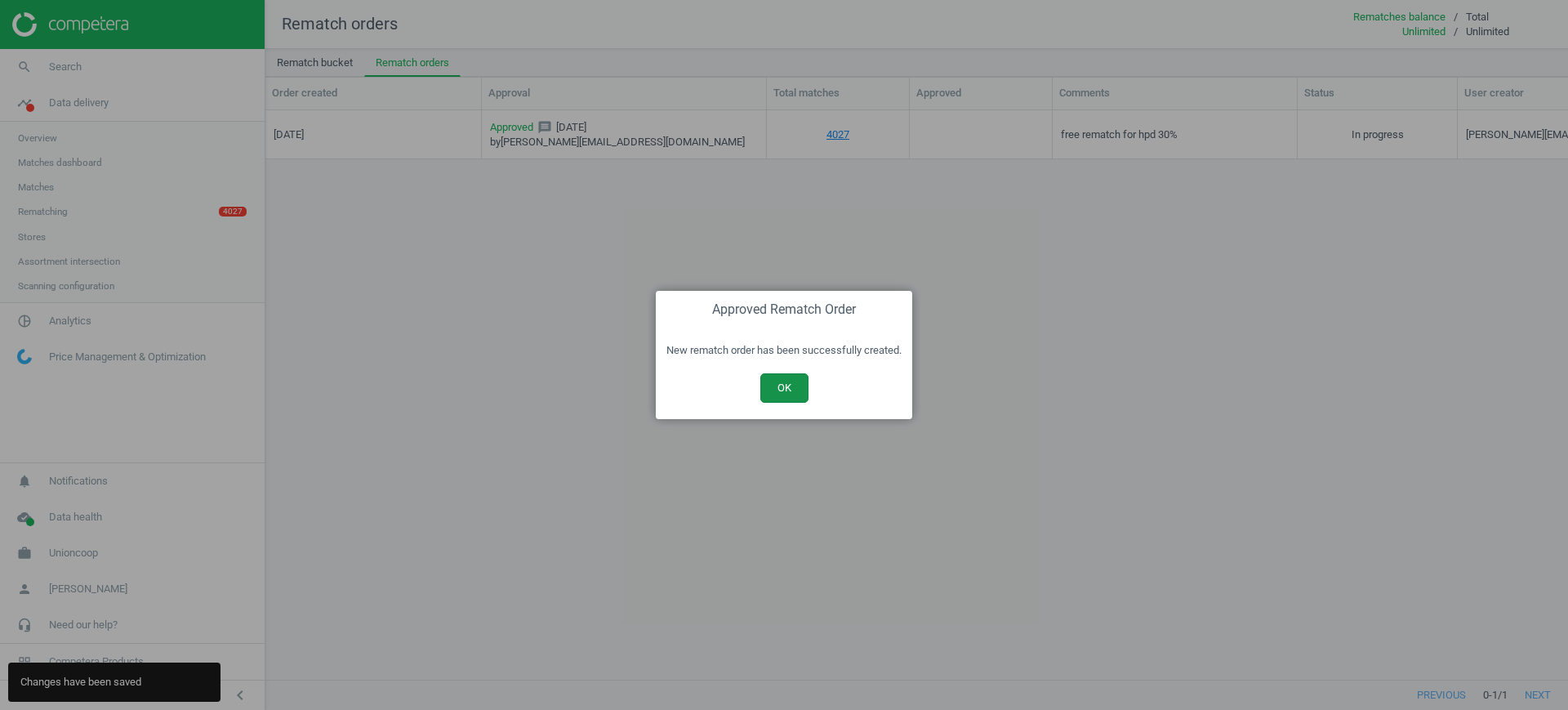
click at [789, 383] on button "OK" at bounding box center [785, 388] width 48 height 29
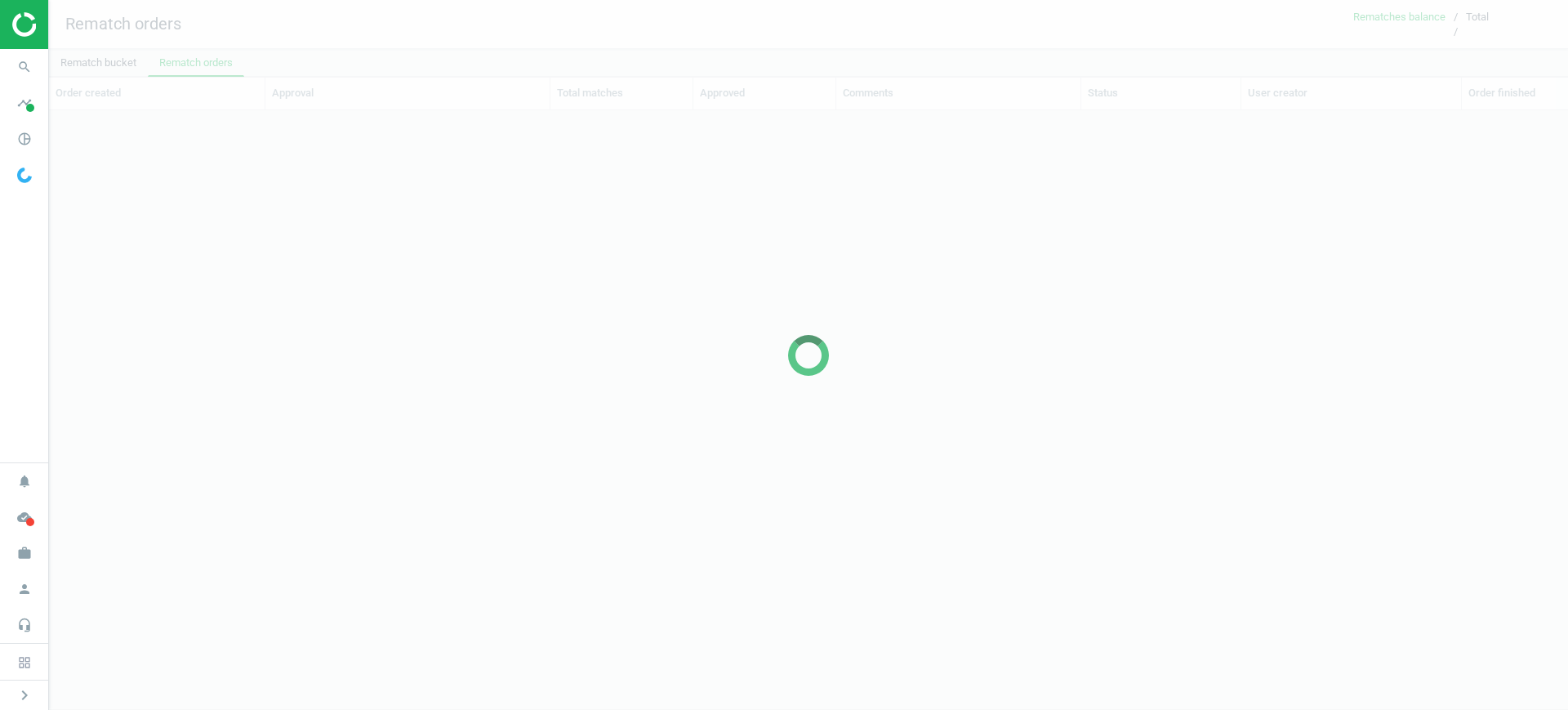
scroll to position [538, 1504]
